Goal: Complete application form

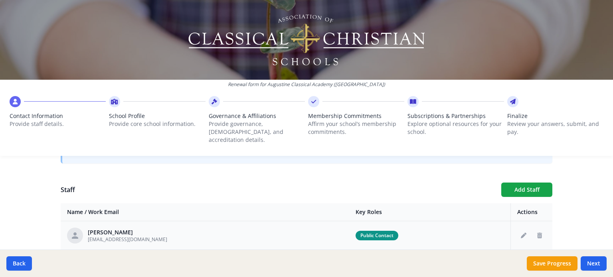
scroll to position [279, 0]
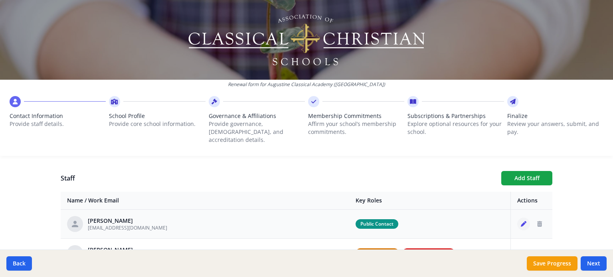
click at [520, 221] on icon "Edit staff" at bounding box center [523, 224] width 6 height 6
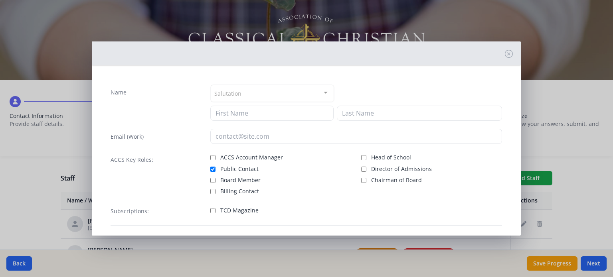
type input "Ann"
type input "Baker"
type input "abaker@augustineca.org"
checkbox input "true"
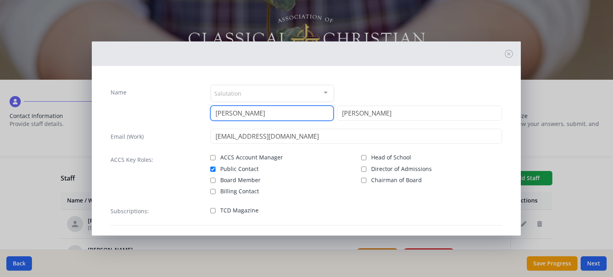
drag, startPoint x: 229, startPoint y: 114, endPoint x: 211, endPoint y: 111, distance: 18.6
click at [211, 111] on input "Ann" at bounding box center [271, 113] width 123 height 15
type input "Beth"
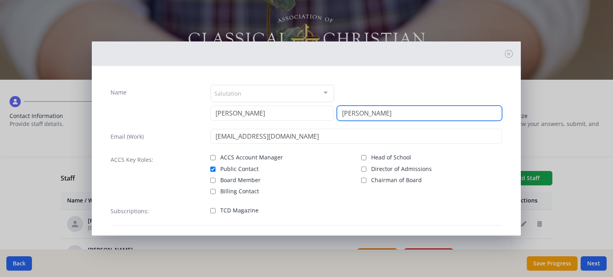
type input "Knecht"
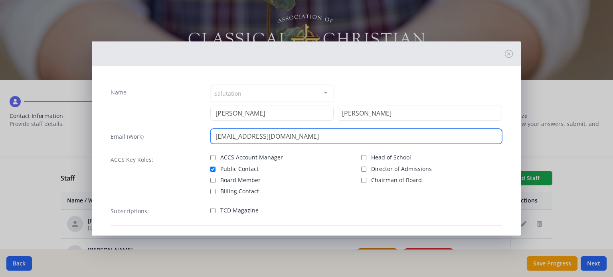
click at [232, 136] on input "abaker@augustineca.org" at bounding box center [356, 136] width 292 height 15
click at [235, 137] on input "abaker@augustineca.org" at bounding box center [356, 136] width 292 height 15
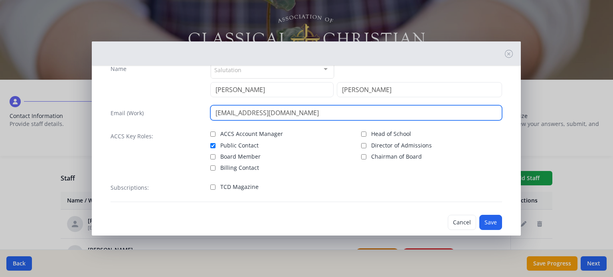
scroll to position [36, 0]
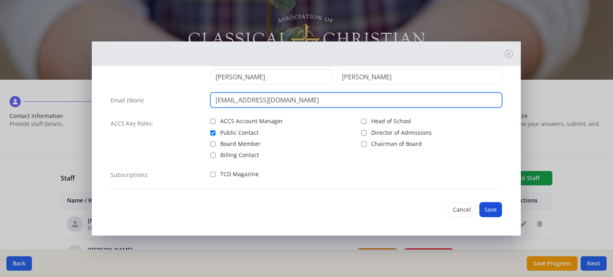
type input "[EMAIL_ADDRESS][DOMAIN_NAME]"
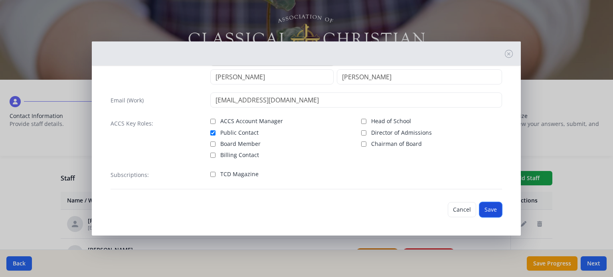
click at [489, 210] on button "Save" at bounding box center [490, 209] width 23 height 15
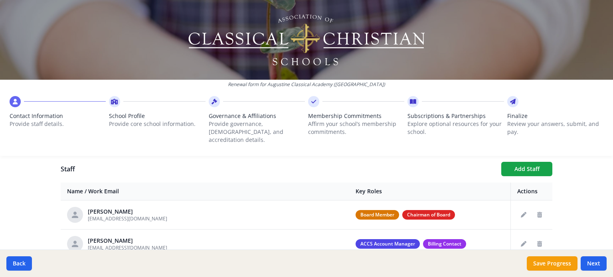
scroll to position [279, 0]
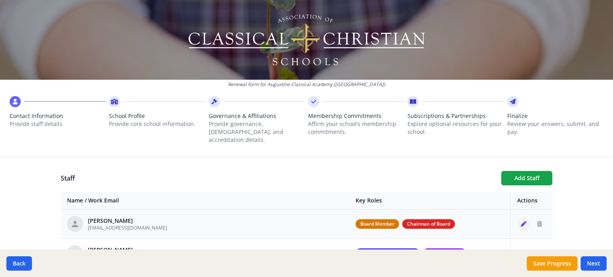
click at [520, 221] on icon "Edit staff" at bounding box center [523, 224] width 6 height 6
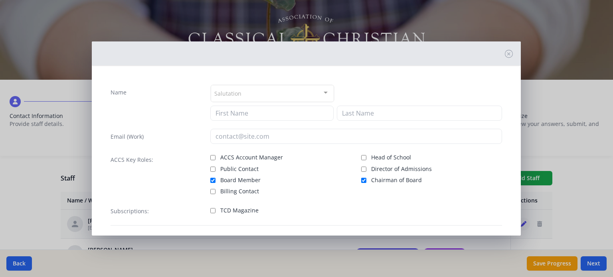
type input "Mark"
type input "Chaffee"
type input "mec518@yahoo.com"
checkbox input "true"
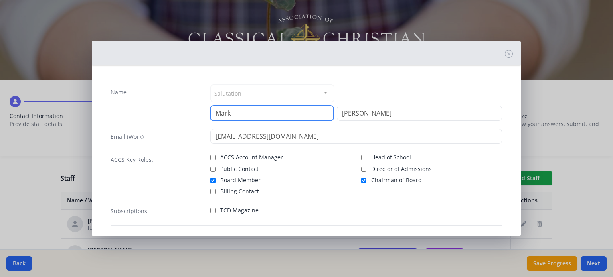
drag, startPoint x: 233, startPoint y: 113, endPoint x: 189, endPoint y: 111, distance: 43.9
click at [189, 110] on div "Name Salutation Mr. Mrs. Ms. Dr. Rev. Fr. Esq. No elements found. Consider chan…" at bounding box center [305, 103] width 391 height 36
type input "Eric"
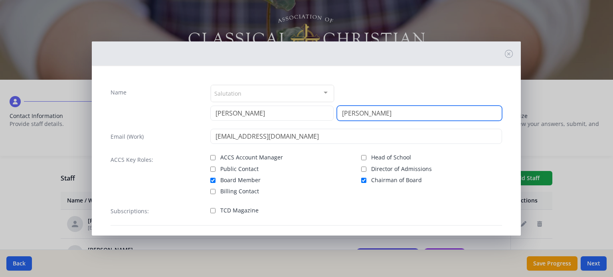
type input "Westervelt"
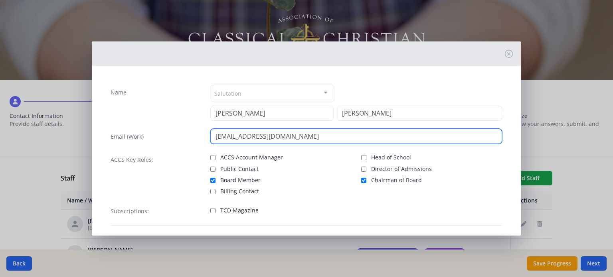
drag, startPoint x: 282, startPoint y: 136, endPoint x: 179, endPoint y: 135, distance: 102.5
click at [179, 136] on div "Email (Work) mec518@yahoo.com" at bounding box center [305, 136] width 391 height 15
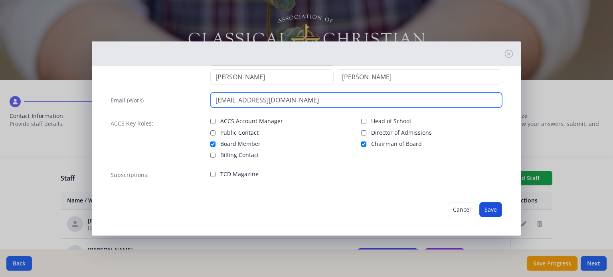
type input "[EMAIL_ADDRESS][DOMAIN_NAME]"
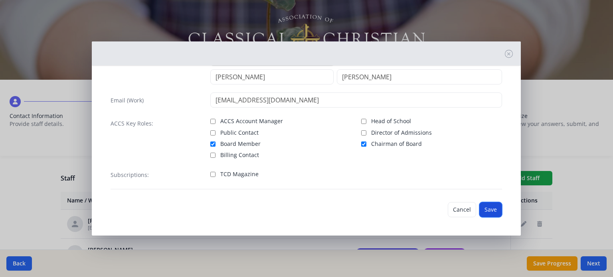
click at [487, 213] on button "Save" at bounding box center [490, 209] width 23 height 15
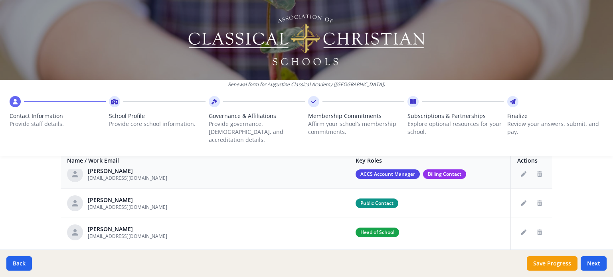
scroll to position [0, 0]
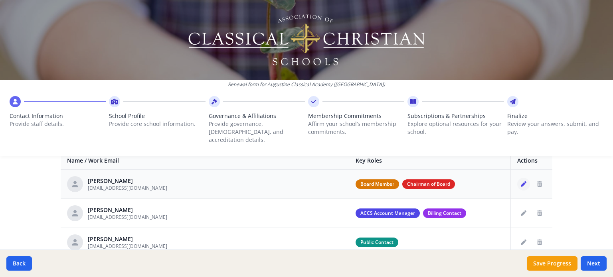
click at [520, 181] on icon "Edit staff" at bounding box center [523, 184] width 6 height 6
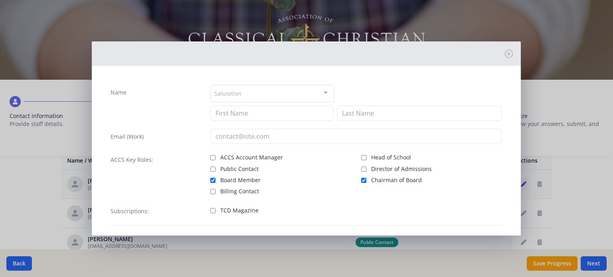
type input "Mark"
type input "Chaffee"
type input "mec518@yahoo.com"
checkbox input "true"
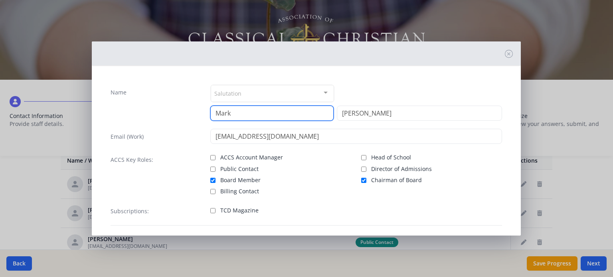
drag, startPoint x: 232, startPoint y: 113, endPoint x: 181, endPoint y: 113, distance: 51.1
click at [181, 113] on div "Name Salutation Mr. Mrs. Ms. Dr. Rev. Fr. Esq. No elements found. Consider chan…" at bounding box center [305, 103] width 391 height 36
type input "Eric"
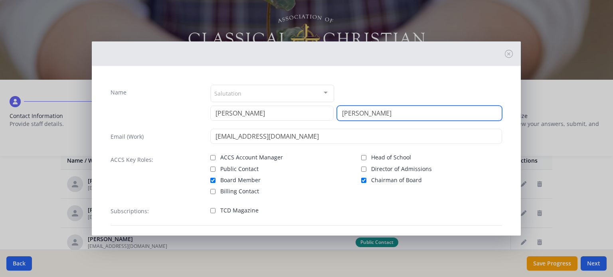
click at [345, 114] on input "Chaffee" at bounding box center [419, 113] width 165 height 15
drag, startPoint x: 338, startPoint y: 112, endPoint x: 297, endPoint y: 110, distance: 41.1
click at [297, 110] on div "Eric Chaffee" at bounding box center [356, 113] width 292 height 15
type input "Westervelt"
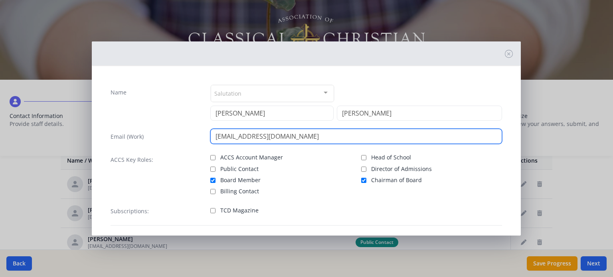
click at [283, 135] on input "mec518@yahoo.com" at bounding box center [356, 136] width 292 height 15
drag, startPoint x: 252, startPoint y: 132, endPoint x: 191, endPoint y: 133, distance: 61.0
click at [201, 131] on div "Email (Work) mec518@yahoo.com" at bounding box center [305, 136] width 391 height 15
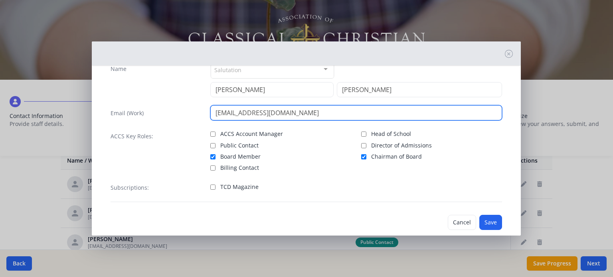
scroll to position [36, 0]
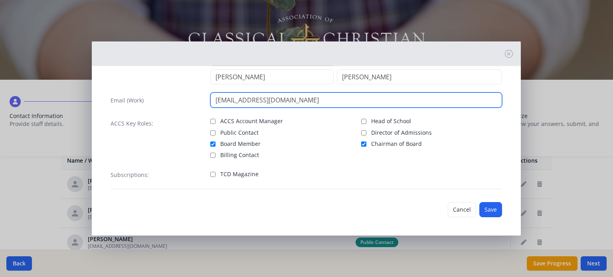
type input "[EMAIL_ADDRESS][DOMAIN_NAME]"
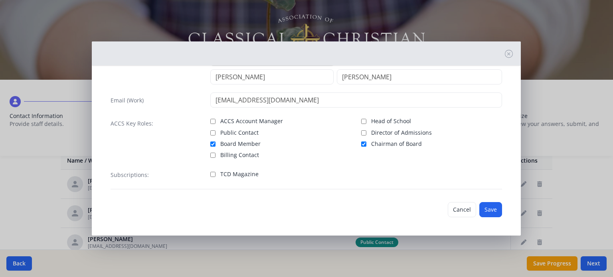
click at [248, 142] on span "Board Member" at bounding box center [240, 144] width 40 height 8
click at [215, 142] on input "Board Member" at bounding box center [212, 144] width 5 height 5
click at [247, 142] on span "Board Member" at bounding box center [240, 144] width 40 height 8
click at [215, 142] on input "Board Member" at bounding box center [212, 144] width 5 height 5
checkbox input "true"
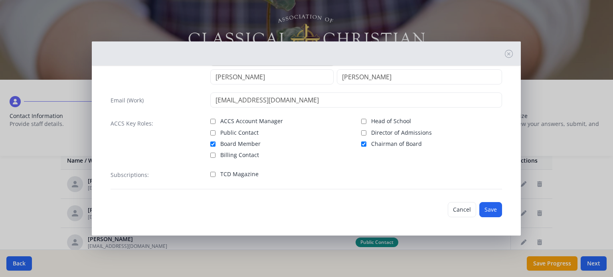
click at [371, 145] on span "Chairman of Board" at bounding box center [396, 144] width 51 height 8
click at [366, 145] on input "Chairman of Board" at bounding box center [363, 144] width 5 height 5
click at [371, 145] on span "Chairman of Board" at bounding box center [396, 144] width 51 height 8
click at [366, 145] on input "Chairman of Board" at bounding box center [363, 144] width 5 height 5
checkbox input "true"
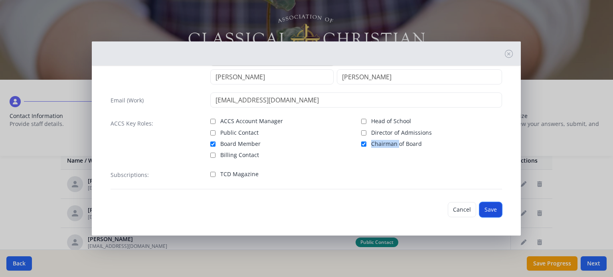
click at [484, 210] on button "Save" at bounding box center [490, 209] width 23 height 15
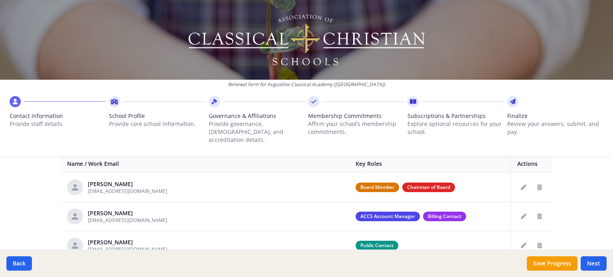
scroll to position [279, 0]
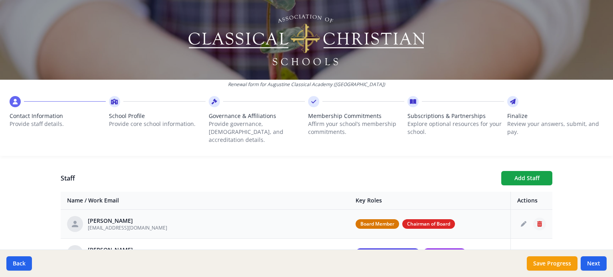
click at [537, 221] on icon "Delete staff" at bounding box center [539, 224] width 5 height 6
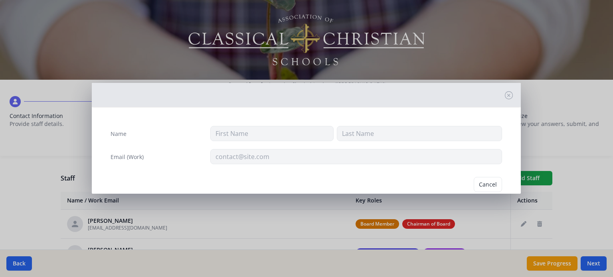
type input "Mark"
type input "Chaffee"
type input "mec518@yahoo.com"
click at [481, 185] on button "Delete" at bounding box center [488, 184] width 28 height 15
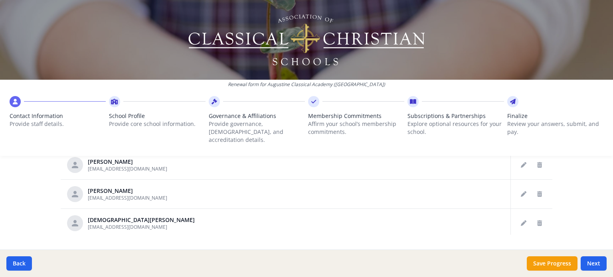
scroll to position [502, 0]
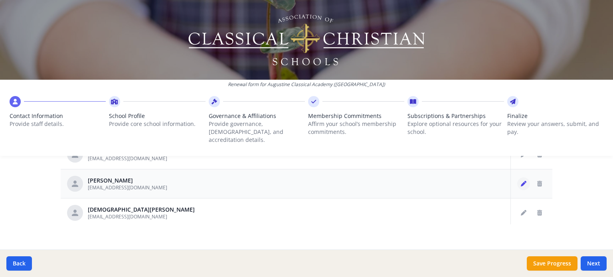
click at [520, 181] on icon "Edit staff" at bounding box center [523, 184] width 6 height 6
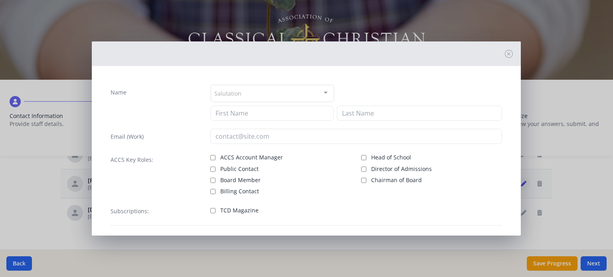
type input "Eric"
type input "Westervelt"
type input "[EMAIL_ADDRESS][DOMAIN_NAME]"
click at [246, 177] on span "Board Member" at bounding box center [240, 180] width 40 height 8
click at [215, 178] on input "Board Member" at bounding box center [212, 180] width 5 height 5
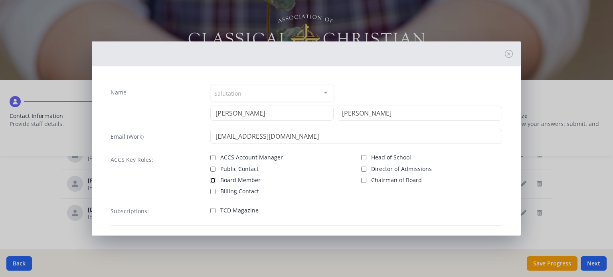
checkbox input "true"
click at [361, 181] on input "Chairman of Board" at bounding box center [363, 180] width 5 height 5
checkbox input "true"
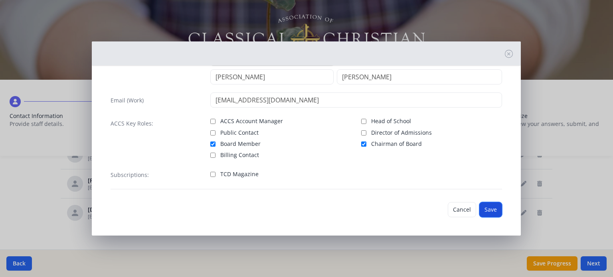
click at [483, 209] on button "Save" at bounding box center [490, 209] width 23 height 15
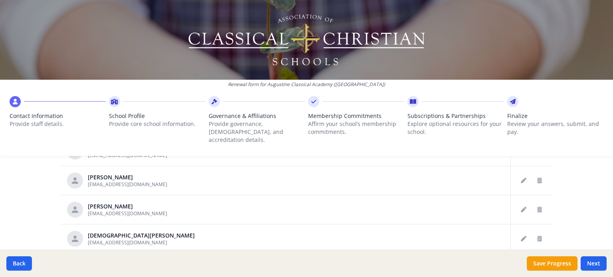
scroll to position [462, 0]
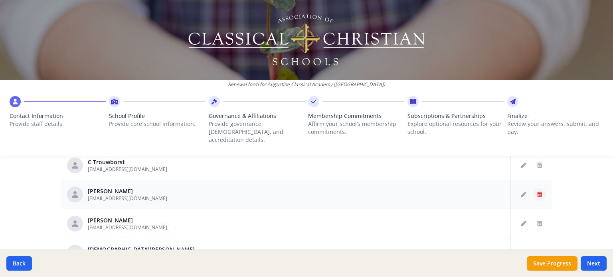
click at [537, 192] on icon "Delete staff" at bounding box center [539, 195] width 5 height 6
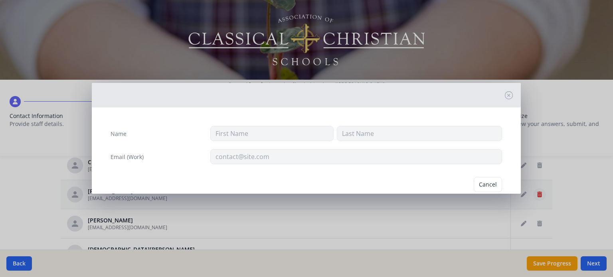
type input "Tarik"
type input "Wareh"
type input "twareh@augustineca.org"
click at [479, 182] on button "Delete" at bounding box center [488, 184] width 28 height 15
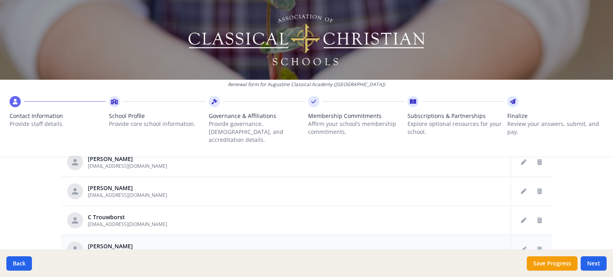
scroll to position [622, 0]
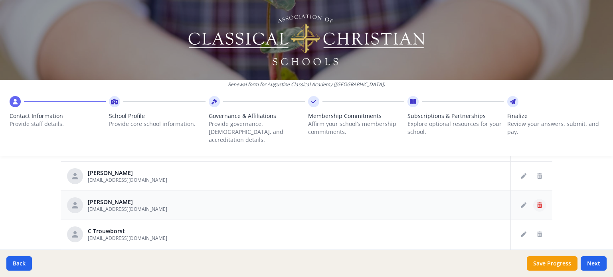
click at [537, 203] on icon "Delete staff" at bounding box center [539, 206] width 5 height 6
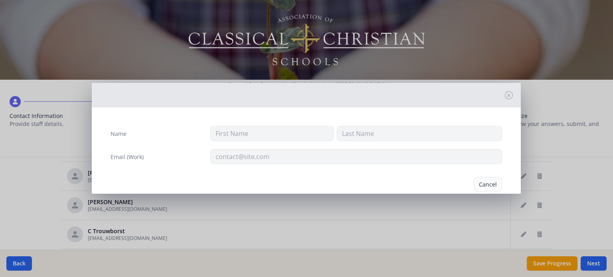
type input "Peter"
type input "Ting"
type input "pting@augustineca.org"
click at [479, 181] on button "Delete" at bounding box center [488, 184] width 28 height 15
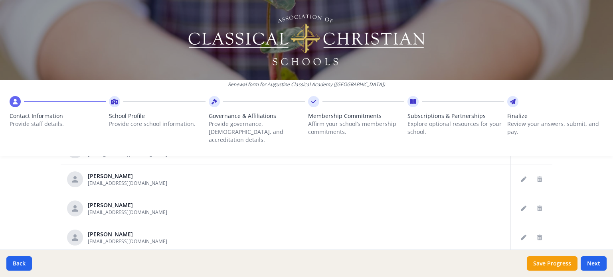
scroll to position [463, 0]
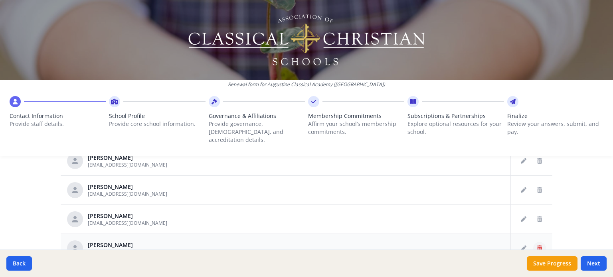
click at [537, 246] on icon "Delete staff" at bounding box center [539, 249] width 5 height 6
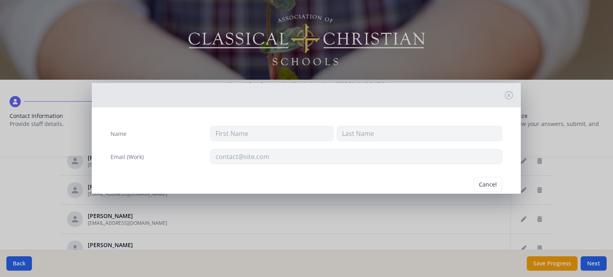
type input "Christopher"
type input "Miller"
type input "cmiller@augustineca.org"
click at [484, 181] on button "Delete" at bounding box center [488, 184] width 28 height 15
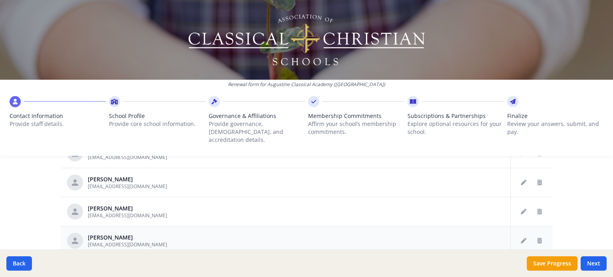
scroll to position [343, 0]
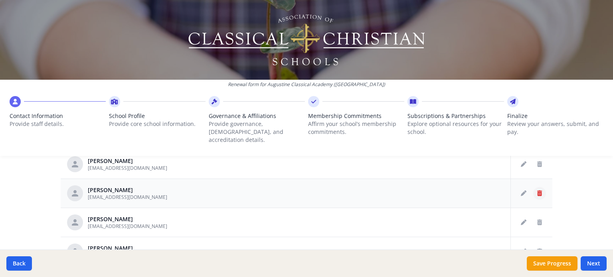
click at [537, 191] on icon "Delete staff" at bounding box center [539, 194] width 5 height 6
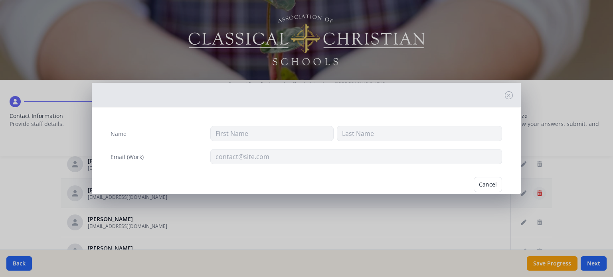
type input "Jonathan"
type input "Kimmel"
type input "jkimmel@augustineca.org"
click at [483, 183] on button "Delete" at bounding box center [488, 184] width 28 height 15
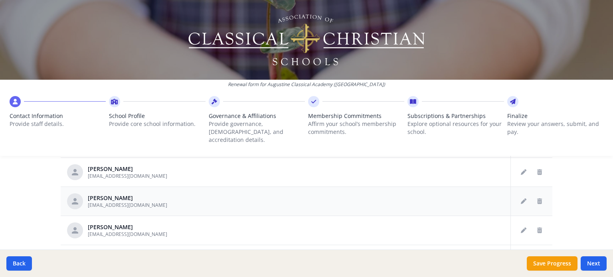
scroll to position [263, 0]
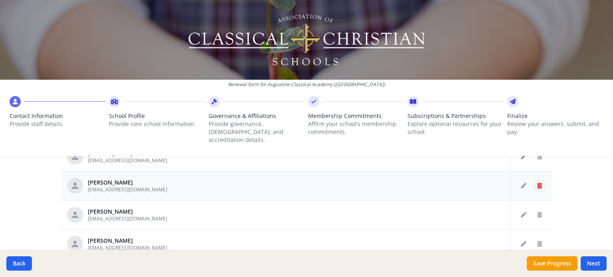
click at [533, 179] on button "Delete staff" at bounding box center [539, 185] width 13 height 13
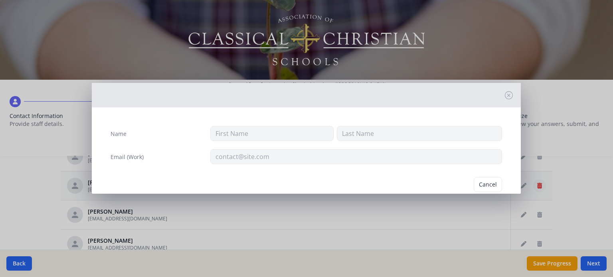
type input "Catherine"
type input "Gideon"
type input "cgideon@augustineca.org"
click at [482, 185] on button "Delete" at bounding box center [488, 184] width 28 height 15
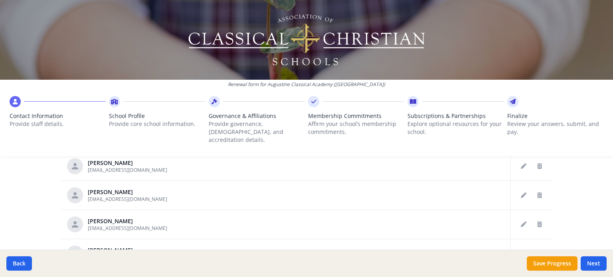
scroll to position [183, 0]
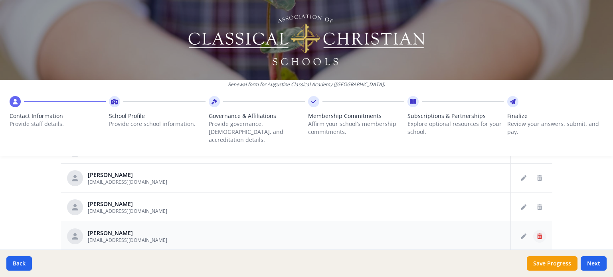
click at [537, 234] on icon "Delete staff" at bounding box center [539, 237] width 5 height 6
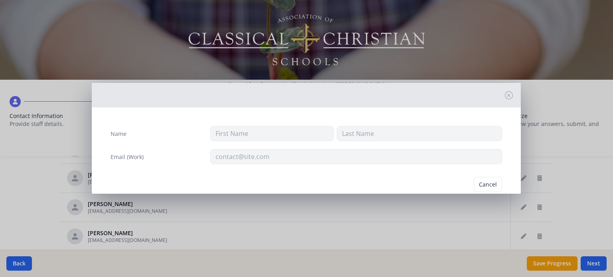
type input "Matthew"
type input "Everson"
type input "meverson@augustineca.org"
click at [487, 187] on button "Delete" at bounding box center [488, 184] width 28 height 15
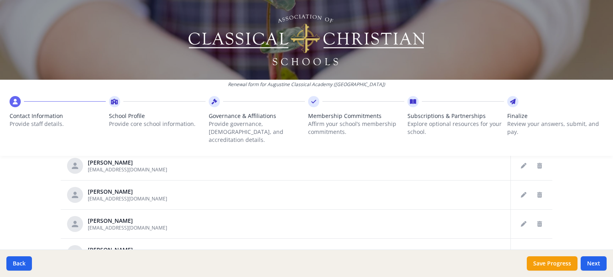
scroll to position [104, 0]
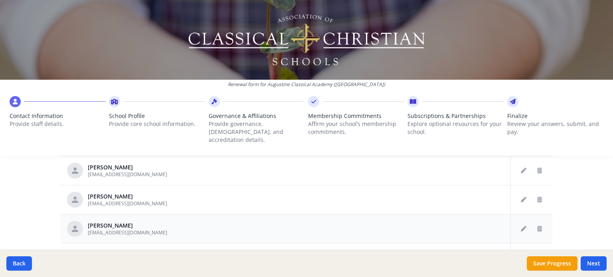
click at [436, 214] on td at bounding box center [429, 228] width 161 height 29
click at [517, 223] on button "Edit staff" at bounding box center [523, 229] width 13 height 13
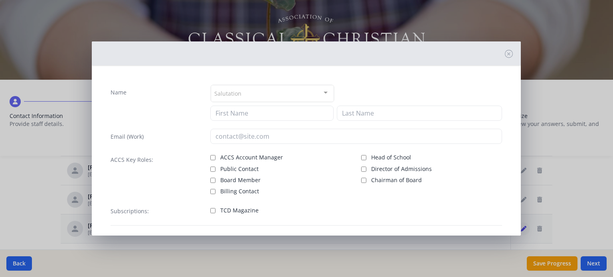
type input "Kirstie"
type input "Chen"
type input "[EMAIL_ADDRESS][DOMAIN_NAME]"
click at [250, 181] on span "Board Member" at bounding box center [240, 180] width 40 height 8
click at [215, 181] on input "Board Member" at bounding box center [212, 180] width 5 height 5
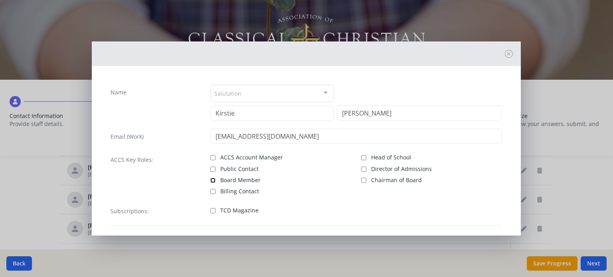
checkbox input "true"
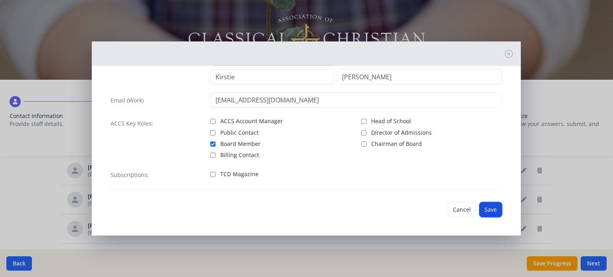
click at [481, 210] on button "Save" at bounding box center [490, 209] width 23 height 15
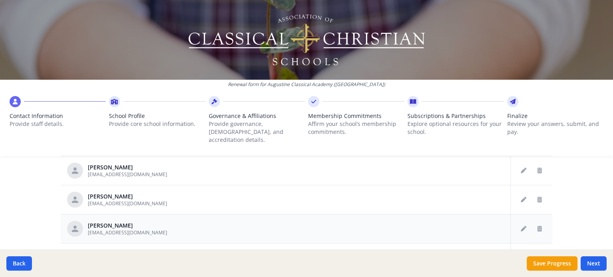
scroll to position [93, 0]
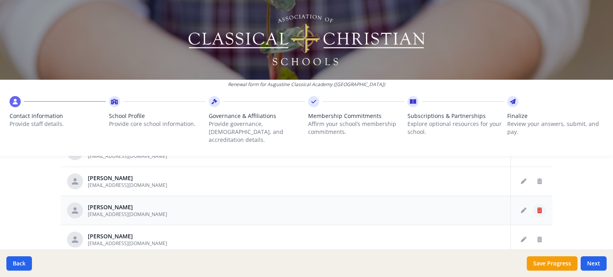
click at [537, 208] on icon "Delete staff" at bounding box center [539, 211] width 5 height 6
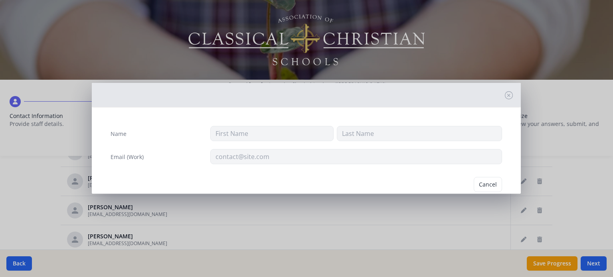
type input "Brittany"
type input "Caruana"
type input "bcaruana@augustineca.org"
click at [489, 185] on button "Delete" at bounding box center [488, 184] width 28 height 15
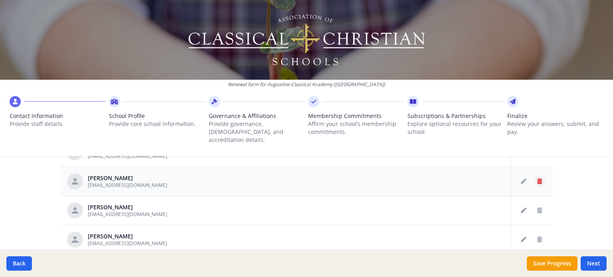
click at [534, 175] on button "Delete staff" at bounding box center [539, 181] width 13 height 13
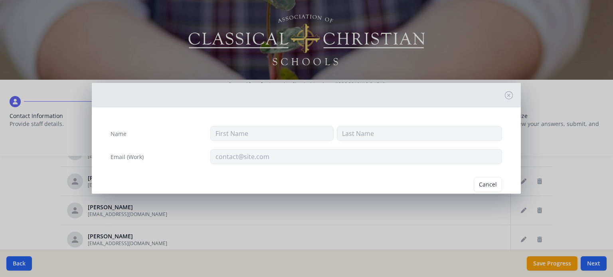
type input "Mark"
type input "Baker"
type input "mbaker@augustineca.org"
click at [484, 181] on button "Delete" at bounding box center [488, 184] width 28 height 15
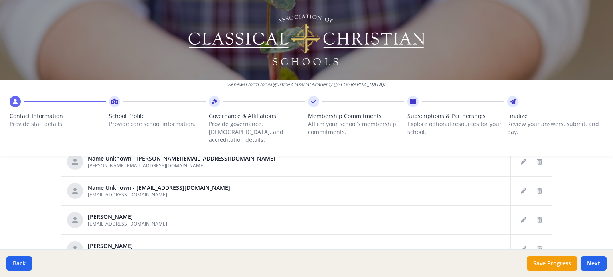
scroll to position [13, 0]
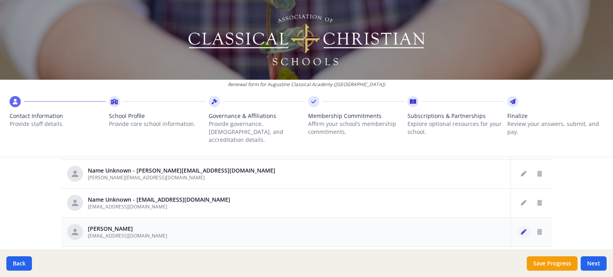
click at [520, 229] on icon "Edit staff" at bounding box center [523, 232] width 6 height 6
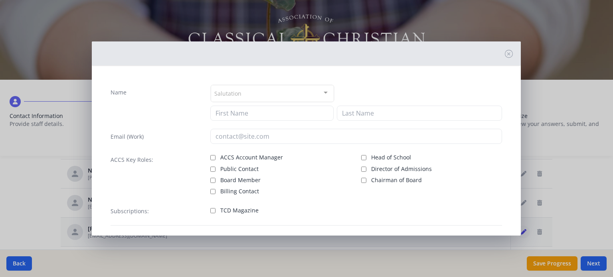
type input "George"
type input "Allen"
type input "[EMAIL_ADDRESS][DOMAIN_NAME]"
click at [249, 178] on span "Board Member" at bounding box center [240, 180] width 40 height 8
click at [215, 178] on input "Board Member" at bounding box center [212, 180] width 5 height 5
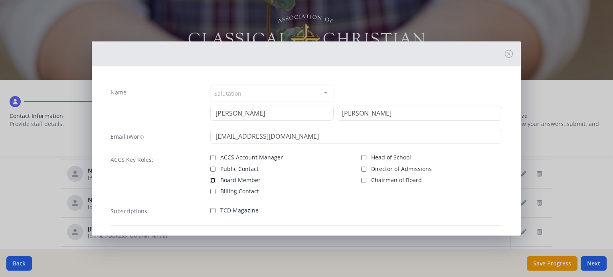
checkbox input "true"
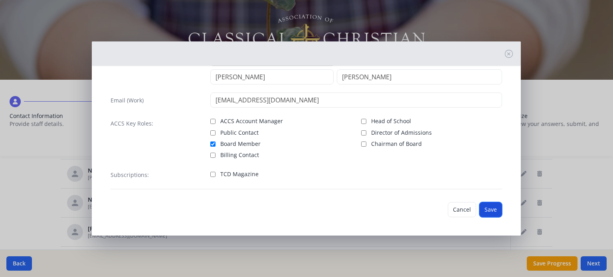
click at [489, 209] on button "Save" at bounding box center [490, 209] width 23 height 15
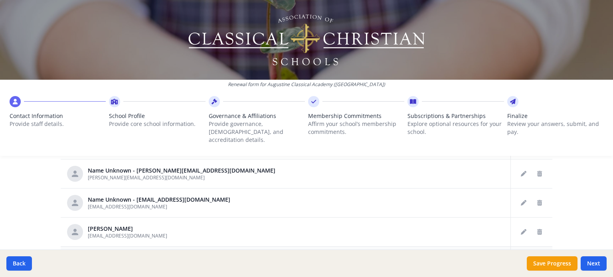
scroll to position [42, 0]
click at [533, 197] on button "Delete staff" at bounding box center [539, 203] width 13 height 13
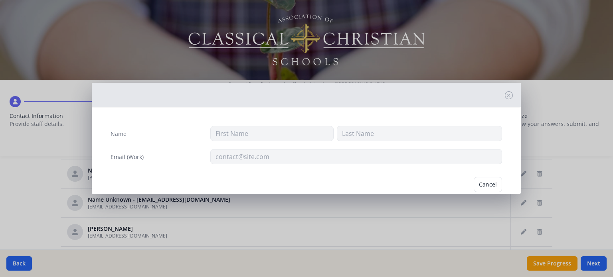
type input "Cdubois@augustineca.org"
click at [483, 184] on button "Delete" at bounding box center [488, 184] width 28 height 15
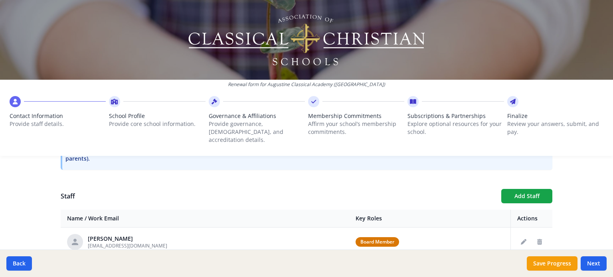
scroll to position [262, 0]
click at [525, 188] on button "Add Staff" at bounding box center [526, 195] width 51 height 14
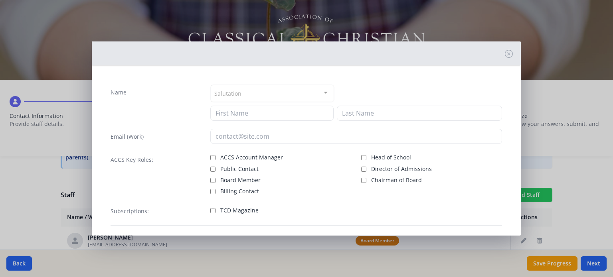
checkbox input "false"
click at [238, 116] on input at bounding box center [271, 113] width 123 height 15
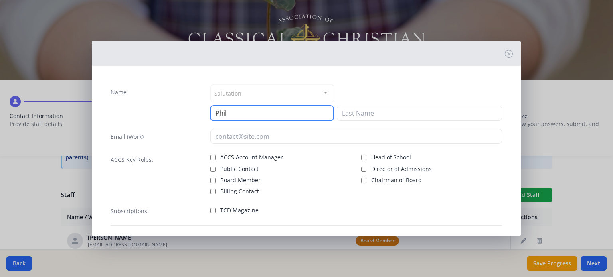
type input "Phil"
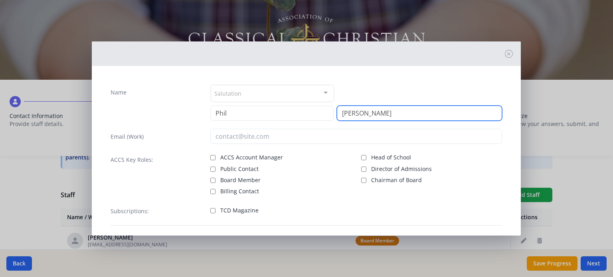
type input "Hale"
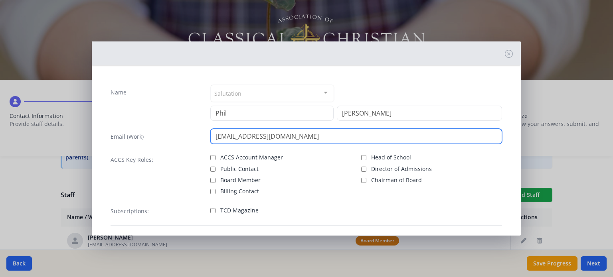
type input "[EMAIL_ADDRESS][DOMAIN_NAME]"
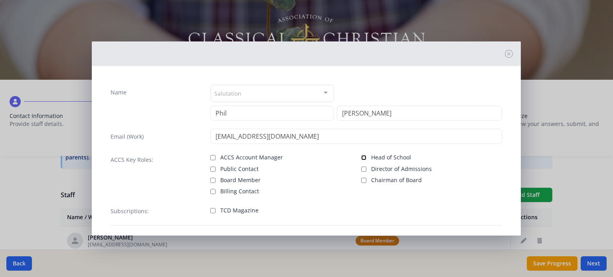
click at [361, 156] on input "Head of School" at bounding box center [363, 157] width 5 height 5
checkbox input "true"
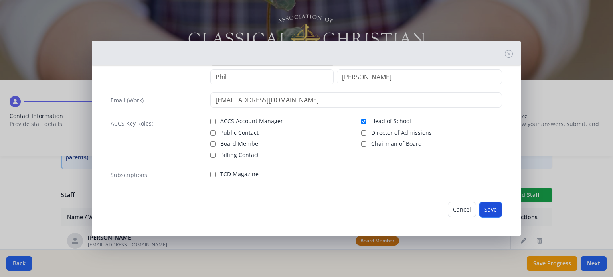
click at [485, 205] on button "Save" at bounding box center [490, 209] width 23 height 15
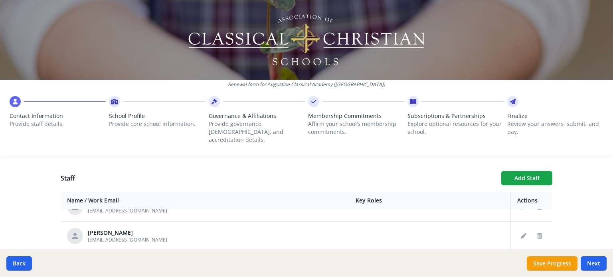
scroll to position [239, 0]
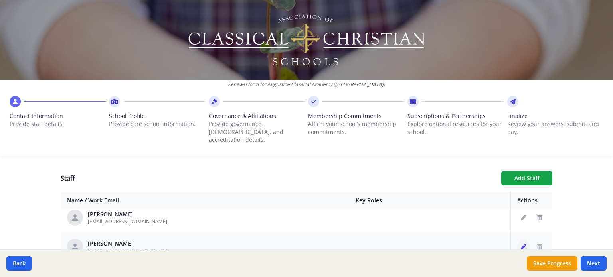
click at [520, 244] on icon "Edit staff" at bounding box center [523, 247] width 6 height 6
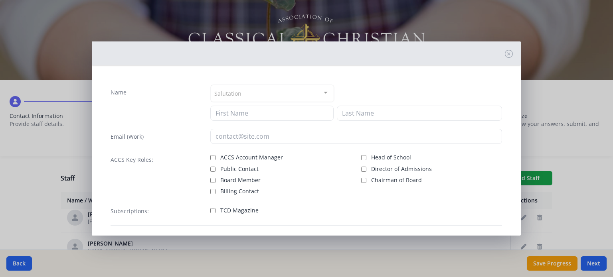
type input "Phil"
type input "Hale"
type input "[EMAIL_ADDRESS][DOMAIN_NAME]"
click at [361, 156] on input "Head of School" at bounding box center [363, 157] width 5 height 5
checkbox input "true"
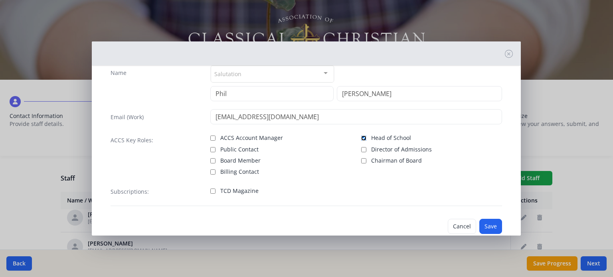
scroll to position [36, 0]
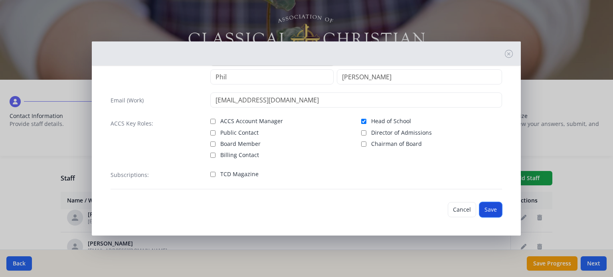
click at [493, 210] on button "Save" at bounding box center [490, 209] width 23 height 15
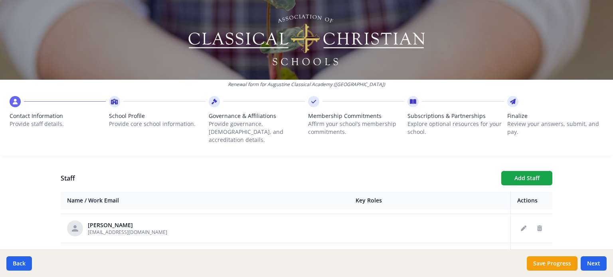
scroll to position [160, 0]
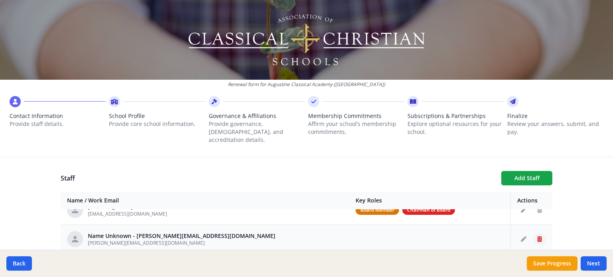
click at [537, 237] on icon "Delete staff" at bounding box center [539, 240] width 5 height 6
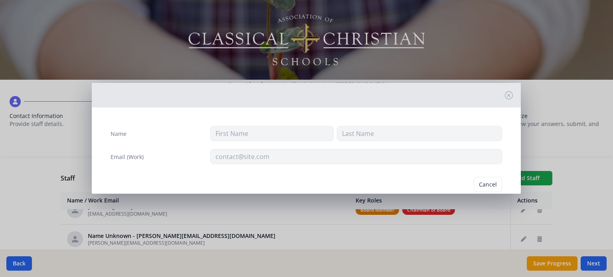
type input "Amccaskill@augustineca.org"
click at [483, 183] on button "Delete" at bounding box center [488, 184] width 28 height 15
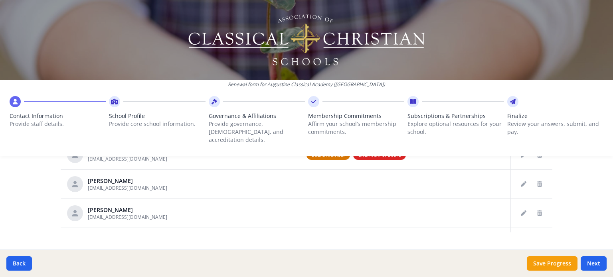
scroll to position [502, 0]
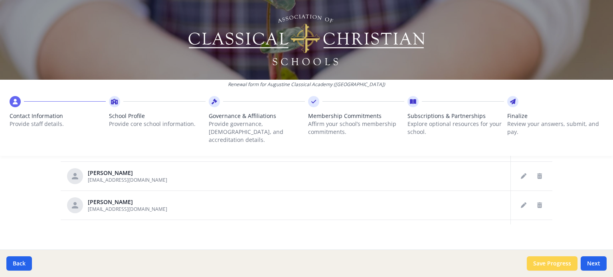
click at [566, 261] on button "Save Progress" at bounding box center [551, 263] width 51 height 14
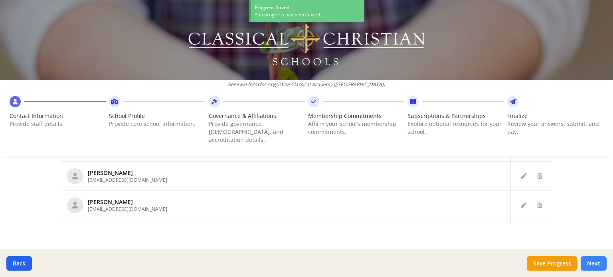
click at [602, 262] on button "Next" at bounding box center [593, 263] width 26 height 14
type input "[PHONE_NUMBER]"
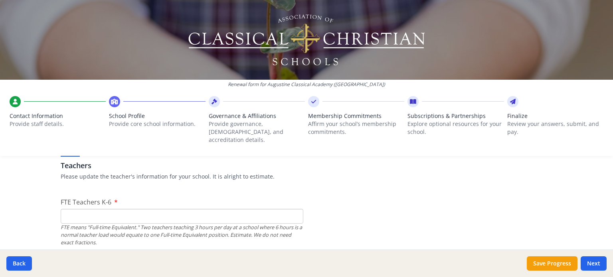
scroll to position [462, 0]
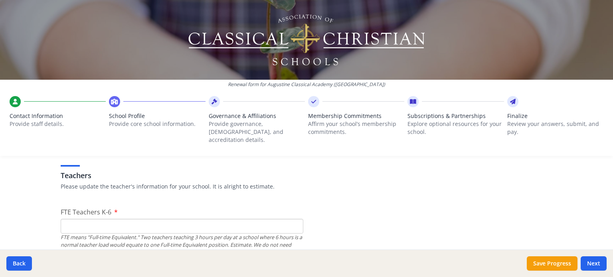
click at [227, 221] on input "FTE Teachers K-6" at bounding box center [182, 226] width 242 height 15
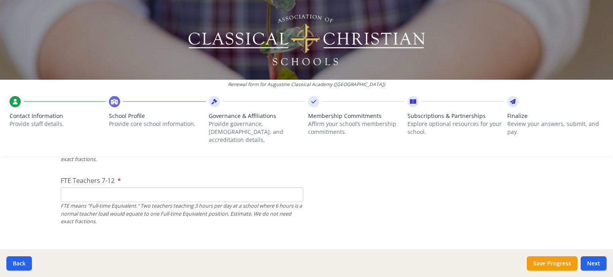
scroll to position [542, 0]
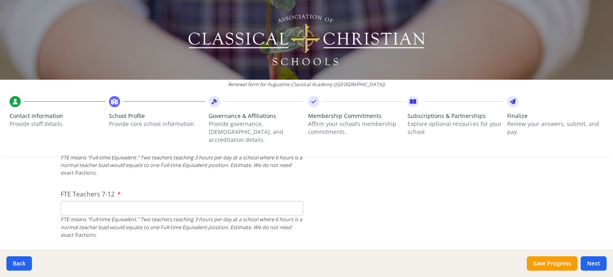
type input "7"
click at [132, 201] on input "FTE Teachers 7-12" at bounding box center [182, 208] width 242 height 15
type input "12"
click at [547, 260] on button "Save Progress" at bounding box center [551, 263] width 51 height 14
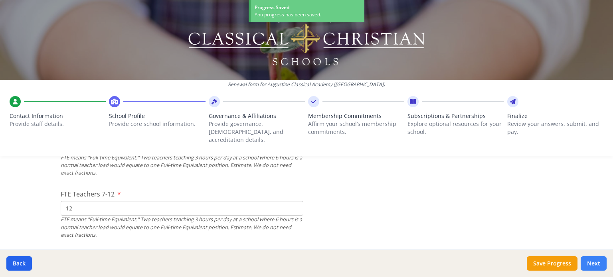
click at [598, 269] on button "Next" at bounding box center [593, 263] width 26 height 14
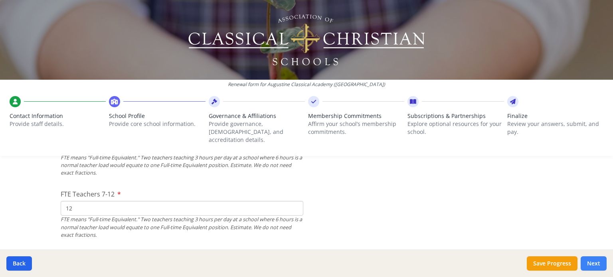
click at [591, 261] on button "Next" at bounding box center [593, 263] width 26 height 14
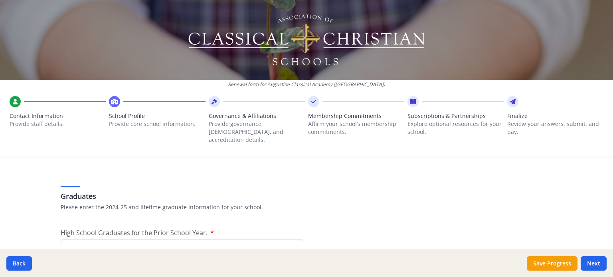
scroll to position [1140, 0]
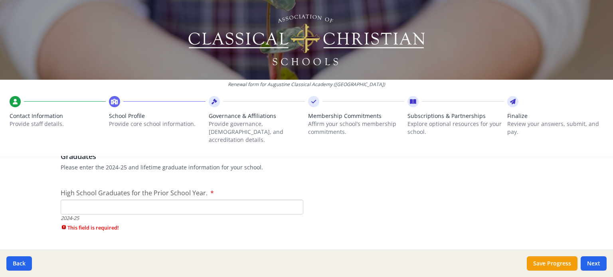
click at [165, 200] on input "High School Graduates for the Prior School Year." at bounding box center [182, 207] width 242 height 15
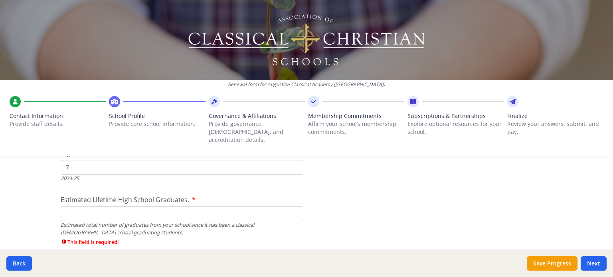
type input "7"
click at [156, 207] on input "Estimated Lifetime High School Graduates." at bounding box center [182, 214] width 242 height 15
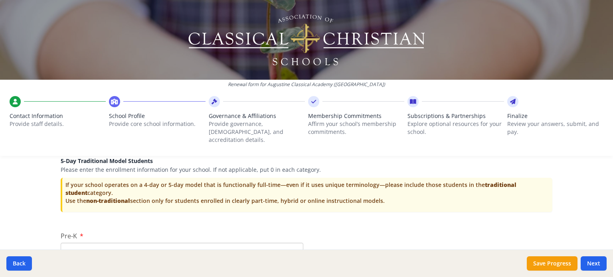
scroll to position [1619, 0]
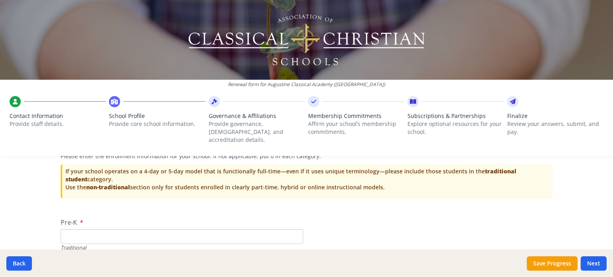
type input "69"
click at [276, 229] on input "Pre-K" at bounding box center [182, 236] width 242 height 15
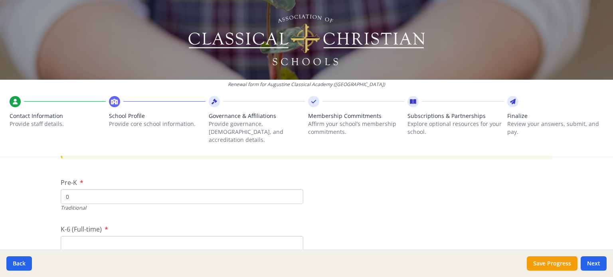
type input "0"
click at [139, 236] on input "K-6 (Full-time)" at bounding box center [182, 243] width 242 height 15
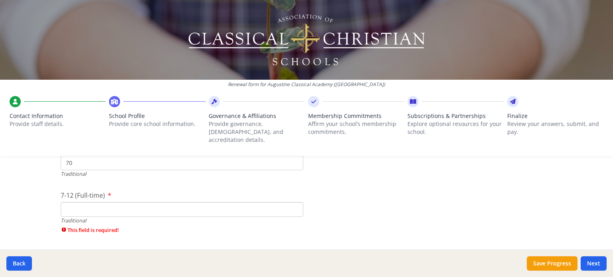
scroll to position [1778, 0]
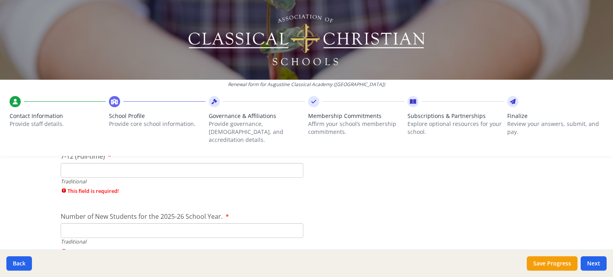
type input "70"
click at [164, 164] on input "7-12 (Full-time)" at bounding box center [182, 170] width 242 height 15
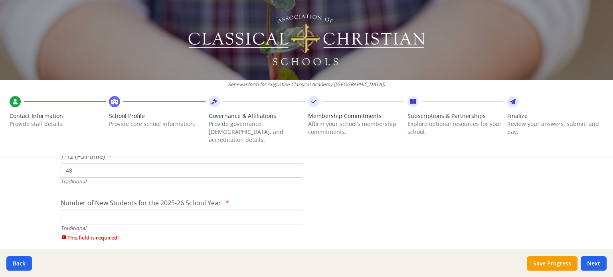
type input "48"
click at [164, 210] on input "Number of New Students for the 2025-26 School Year." at bounding box center [182, 217] width 242 height 15
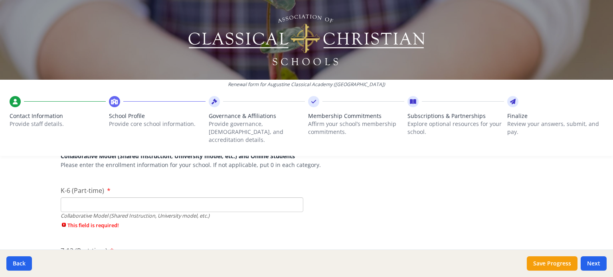
scroll to position [1898, 0]
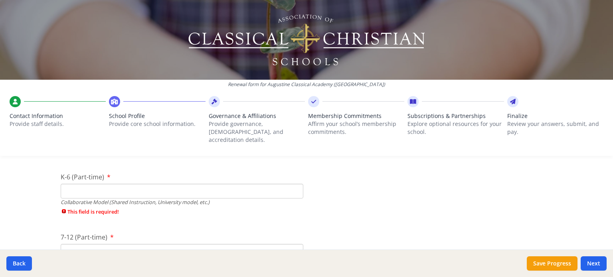
type input "110"
click at [278, 184] on input "K-6 (Part-time)" at bounding box center [182, 191] width 242 height 15
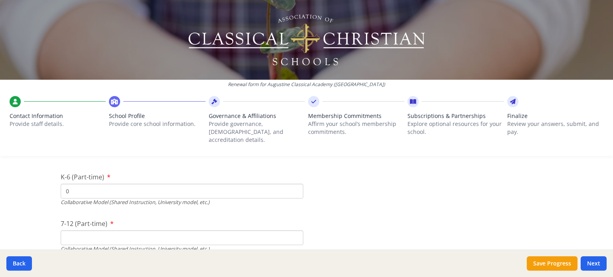
type input "0"
click at [246, 245] on div "Collaborative Model (Shared Instruction, University model, etc.)" at bounding box center [182, 249] width 242 height 8
click at [233, 231] on input "7-12 (Part-time)" at bounding box center [182, 238] width 242 height 15
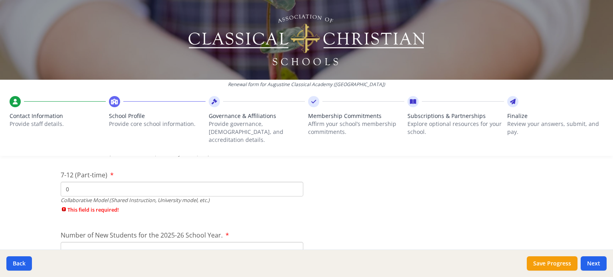
scroll to position [1977, 0]
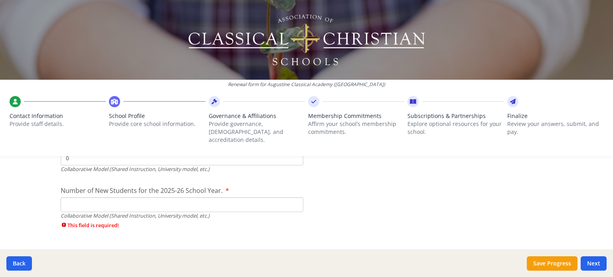
type input "0"
click at [172, 197] on input "Number of New Students for the 2025-26 School Year." at bounding box center [182, 204] width 242 height 15
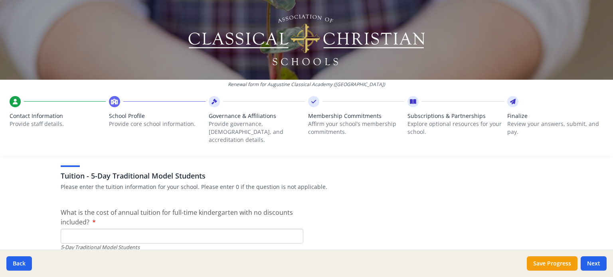
scroll to position [2097, 0]
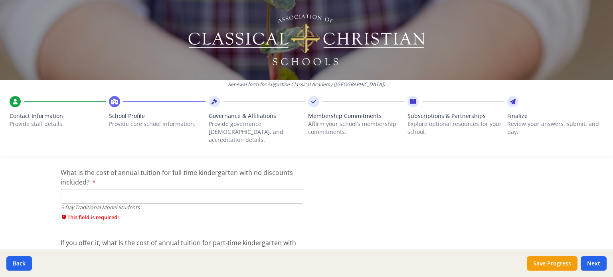
type input "0"
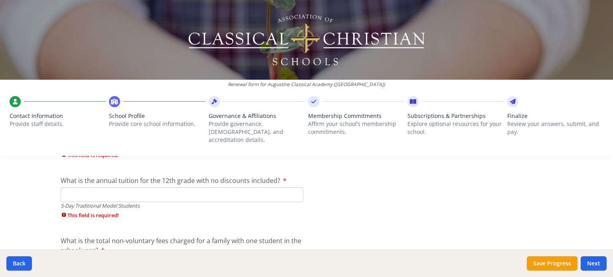
scroll to position [2336, 0]
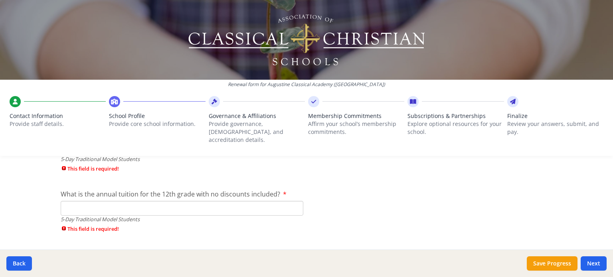
click at [264, 201] on input "What is the annual tuition for the 12th grade with no discounts included?" at bounding box center [182, 208] width 242 height 15
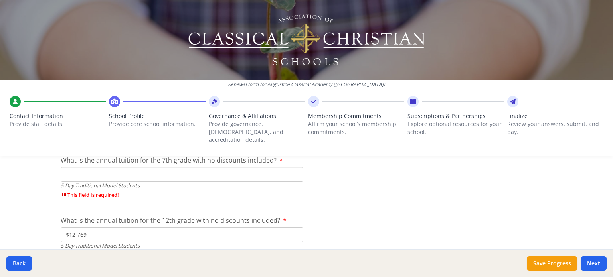
scroll to position [2297, 0]
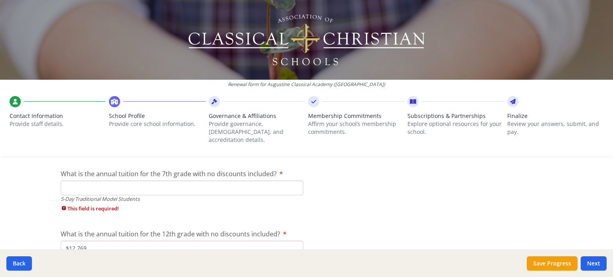
type input "$12 769"
click at [264, 181] on input "What is the annual tuition for the 7th grade with no discounts included?" at bounding box center [182, 188] width 242 height 15
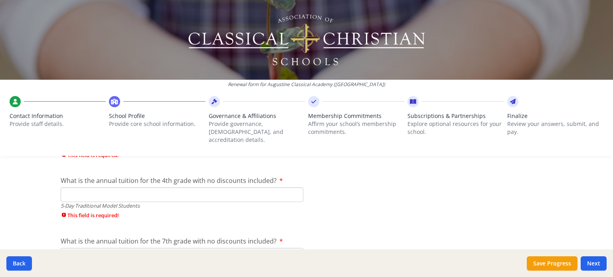
scroll to position [2217, 0]
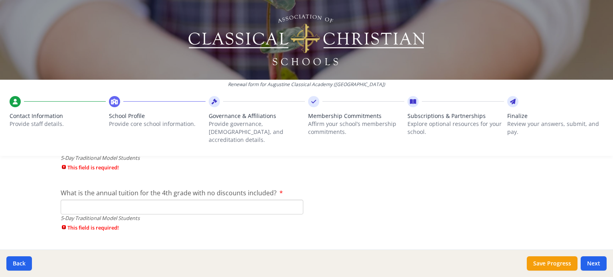
type input "$12 769"
click at [248, 200] on input "What is the annual tuition for the 4th grade with no discounts included?" at bounding box center [182, 207] width 242 height 15
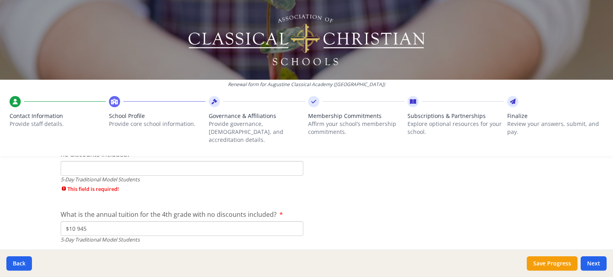
scroll to position [2177, 0]
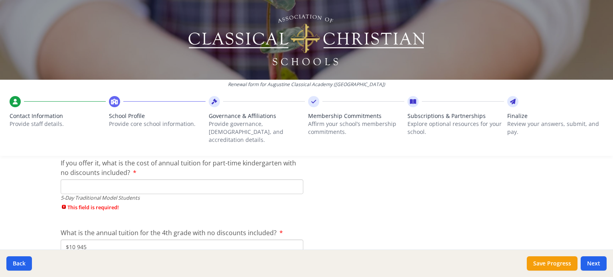
type input "$10 945"
click at [223, 180] on input "If you offer it, what is the cost of annual tuition for part-time kindergarten …" at bounding box center [182, 186] width 242 height 15
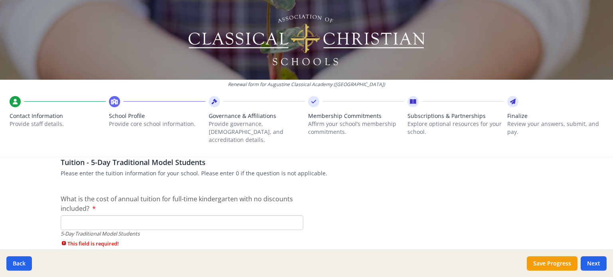
scroll to position [2057, 0]
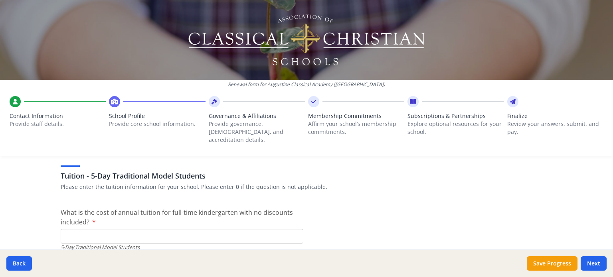
type input "$7 293"
click at [258, 234] on input "What is the cost of annual tuition for full-time kindergarten with no discounts…" at bounding box center [182, 236] width 242 height 15
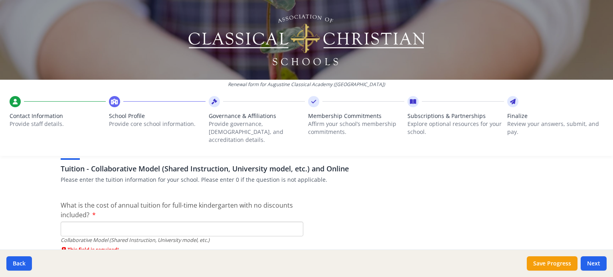
scroll to position [2456, 0]
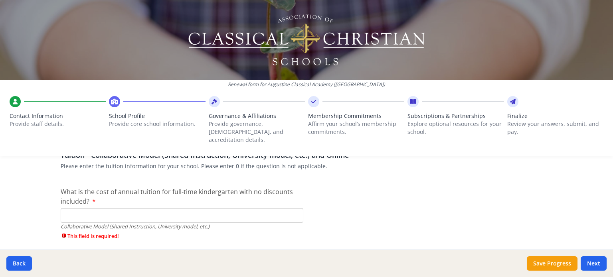
type input "$0"
click at [223, 208] on input "What is the cost of annual tuition for full-time kindergarten with no discounts…" at bounding box center [182, 215] width 242 height 15
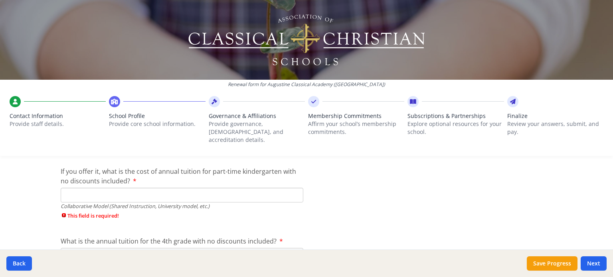
scroll to position [2536, 0]
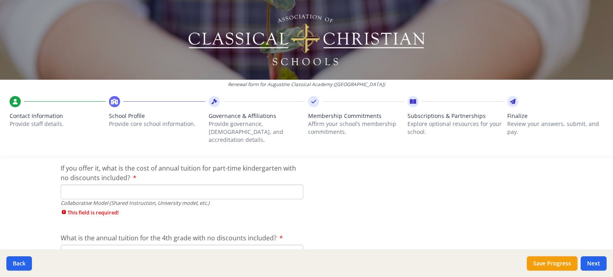
type input "$0"
click at [221, 187] on input "If you offer it, what is the cost of annual tuition for part-time kindergarten …" at bounding box center [182, 192] width 242 height 15
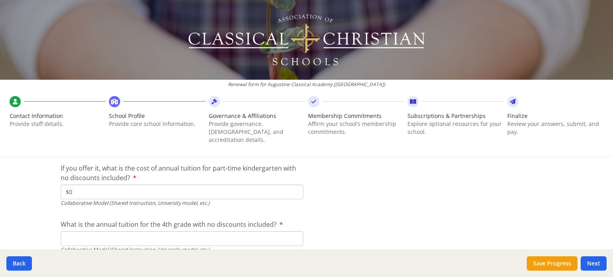
type input "$0"
click at [209, 231] on input "What is the annual tuition for the 4th grade with no discounts included?" at bounding box center [182, 238] width 242 height 15
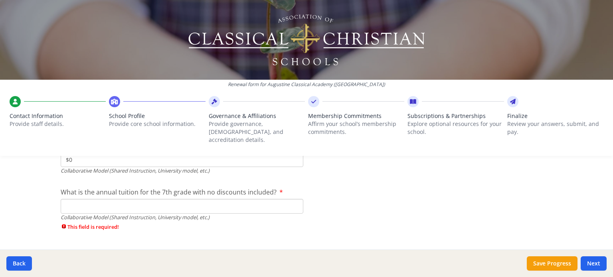
scroll to position [2616, 0]
type input "$0"
click at [216, 199] on input "What is the annual tuition for the 7th grade with no discounts included?" at bounding box center [182, 205] width 242 height 15
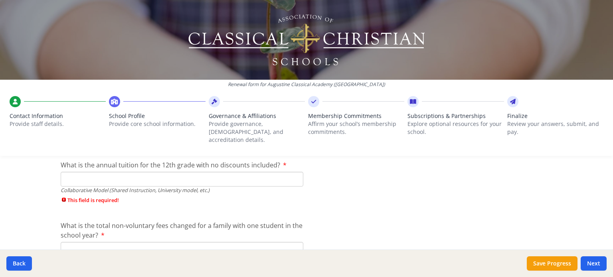
scroll to position [2695, 0]
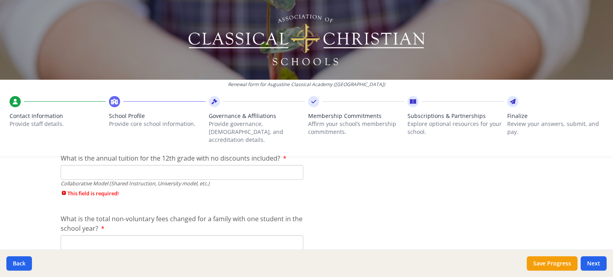
type input "$0"
click at [231, 165] on input "What is the annual tuition for the 12th grade with no discounts included?" at bounding box center [182, 172] width 242 height 15
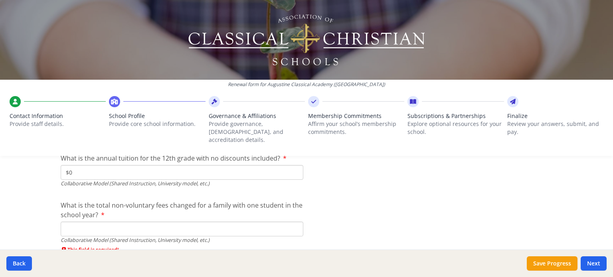
type input "$0"
click at [211, 222] on input "What is the total non-voluntary fees changed for a family with one student in t…" at bounding box center [182, 229] width 242 height 15
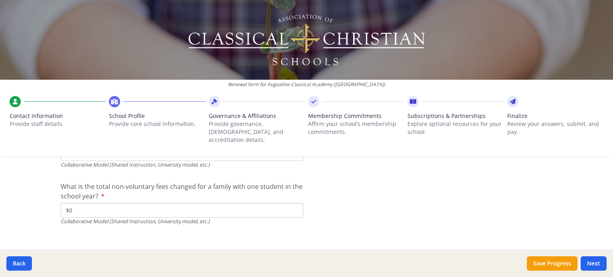
scroll to position [2715, 0]
type input "$0"
click at [578, 263] on div "Save Progress Next" at bounding box center [566, 263] width 80 height 14
click at [592, 264] on button "Next" at bounding box center [593, 263] width 26 height 14
click at [590, 263] on button "Next" at bounding box center [593, 263] width 26 height 14
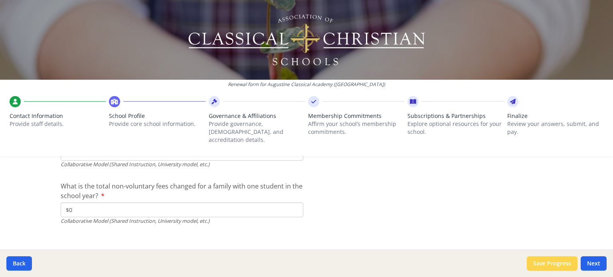
click at [566, 264] on button "Save Progress" at bounding box center [551, 263] width 51 height 14
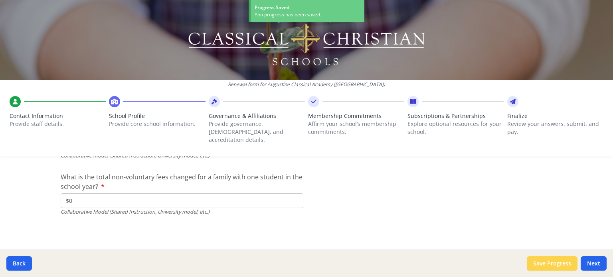
scroll to position [2701, 0]
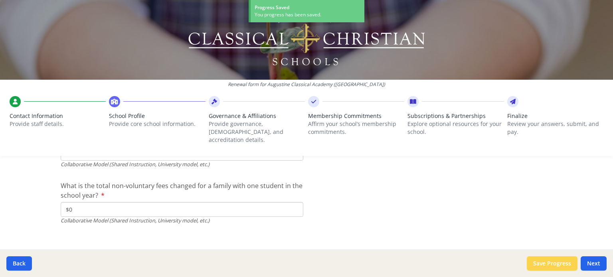
click at [566, 264] on button "Save Progress" at bounding box center [551, 263] width 51 height 14
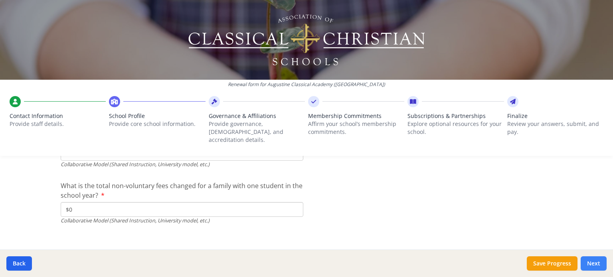
click at [595, 263] on button "Next" at bounding box center [593, 263] width 26 height 14
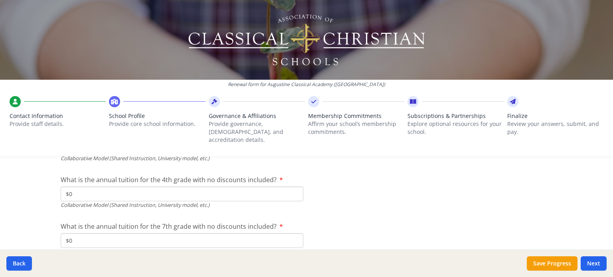
scroll to position [2555, 0]
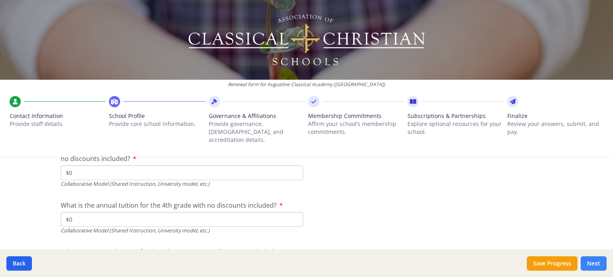
click at [587, 260] on button "Next" at bounding box center [593, 263] width 26 height 14
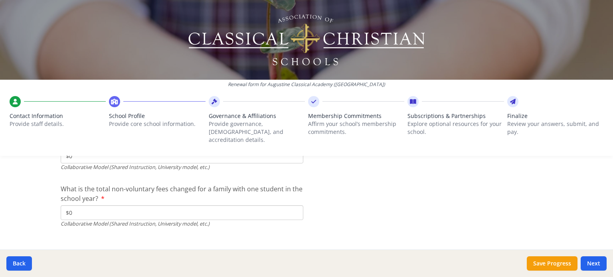
scroll to position [2715, 0]
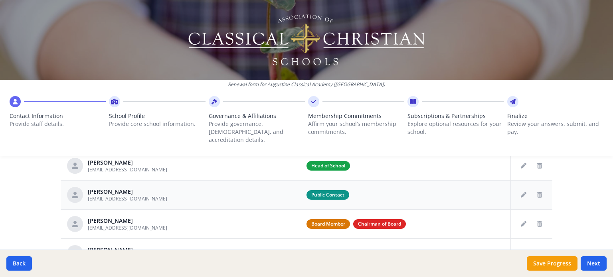
scroll to position [80, 0]
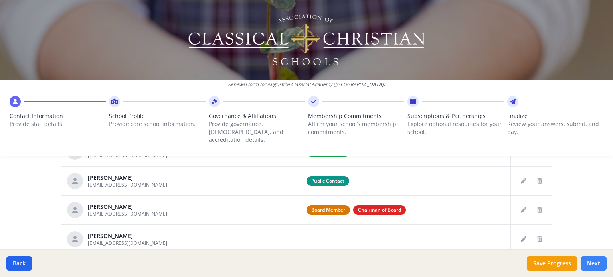
click at [600, 266] on button "Next" at bounding box center [593, 263] width 26 height 14
type input "[PHONE_NUMBER]"
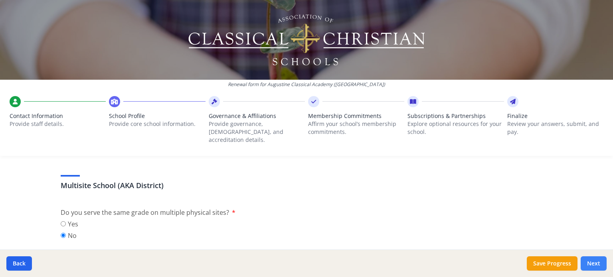
click at [597, 263] on button "Next" at bounding box center [593, 263] width 26 height 14
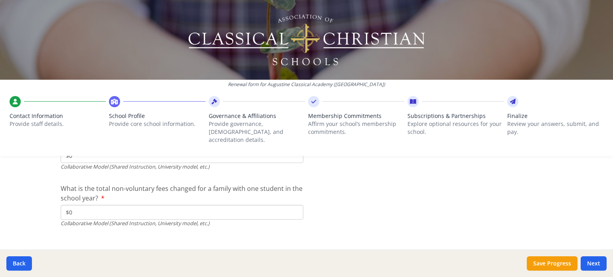
scroll to position [2715, 0]
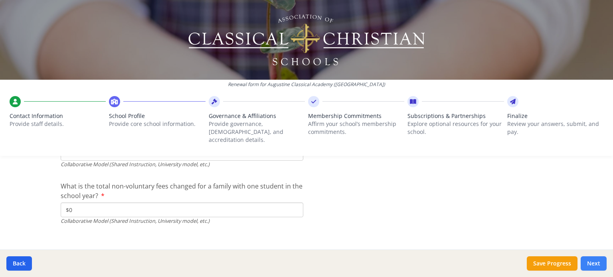
click at [601, 265] on button "Next" at bounding box center [593, 263] width 26 height 14
click at [598, 263] on button "Next" at bounding box center [593, 263] width 26 height 14
click at [544, 263] on button "Save Progress" at bounding box center [551, 263] width 51 height 14
type input "0"
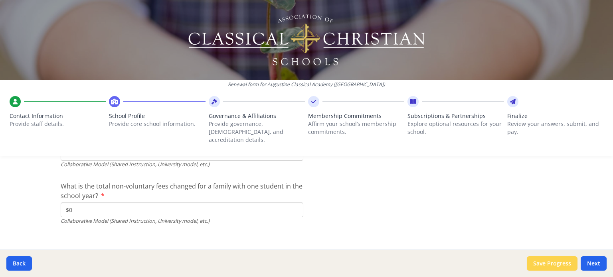
type input "7293"
type input "10945"
type input "12769"
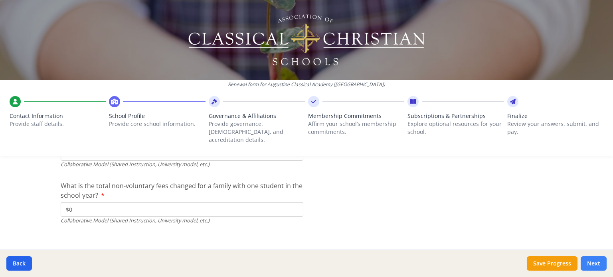
click at [592, 262] on button "Next" at bounding box center [593, 263] width 26 height 14
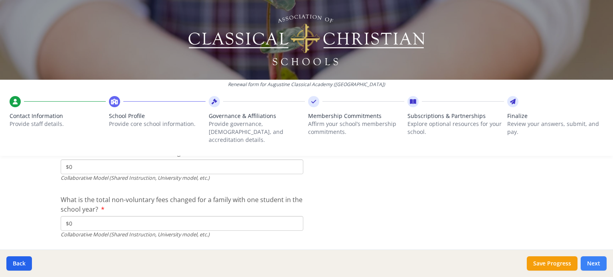
scroll to position [2715, 0]
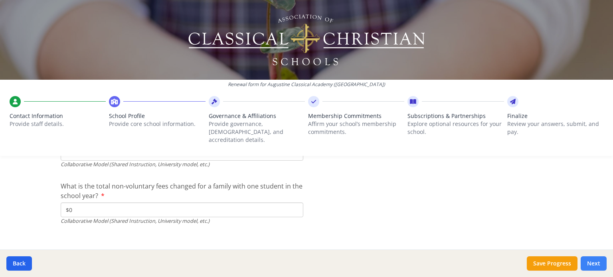
click at [592, 262] on button "Next" at bounding box center [593, 263] width 26 height 14
